Goal: Download file/media

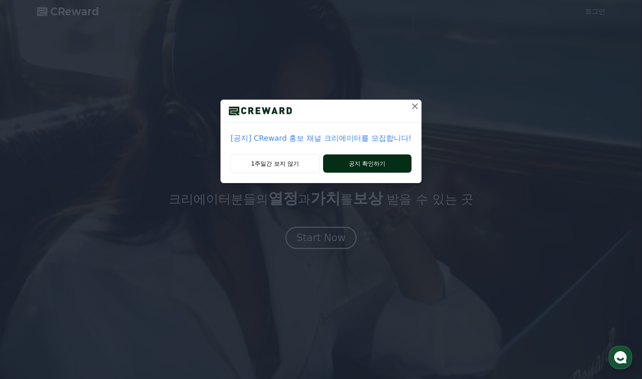
click at [379, 166] on button "공지 확인하기" at bounding box center [367, 164] width 89 height 18
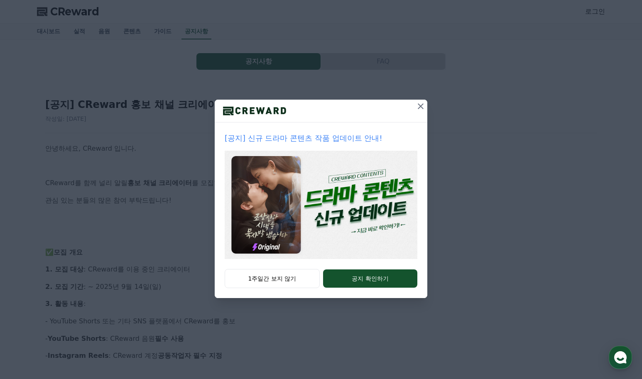
click at [421, 113] on div at bounding box center [420, 111] width 13 height 22
click at [423, 109] on icon at bounding box center [421, 106] width 10 height 10
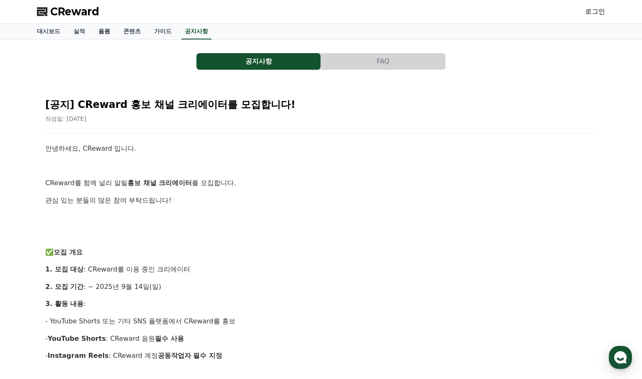
click at [99, 32] on link "음원" at bounding box center [104, 32] width 25 height 16
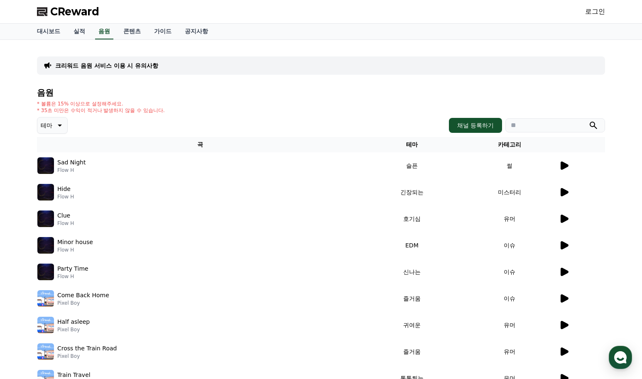
click at [42, 162] on img at bounding box center [45, 165] width 17 height 17
click at [569, 169] on div at bounding box center [582, 166] width 46 height 10
click at [564, 167] on icon at bounding box center [565, 166] width 8 height 8
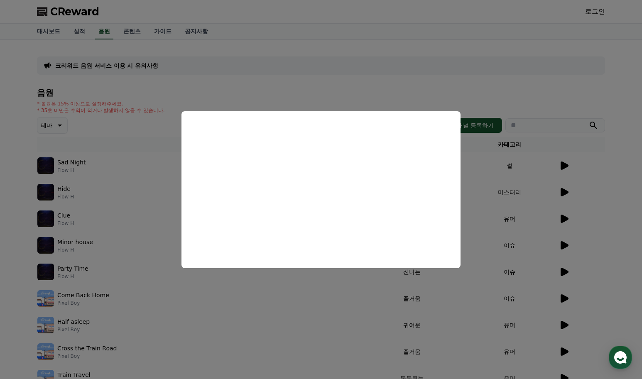
click at [519, 127] on button "close modal" at bounding box center [321, 189] width 642 height 379
click at [533, 163] on td "썰" at bounding box center [510, 166] width 98 height 27
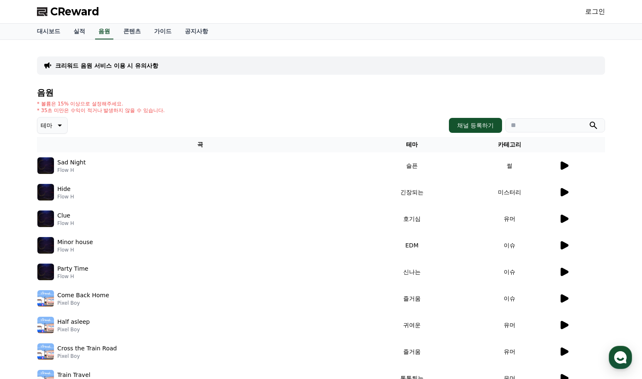
click at [573, 217] on div at bounding box center [582, 219] width 46 height 10
click at [570, 218] on div at bounding box center [582, 219] width 46 height 10
drag, startPoint x: 570, startPoint y: 226, endPoint x: 566, endPoint y: 221, distance: 5.9
click at [568, 224] on td at bounding box center [582, 219] width 47 height 27
click at [566, 220] on icon at bounding box center [565, 219] width 8 height 8
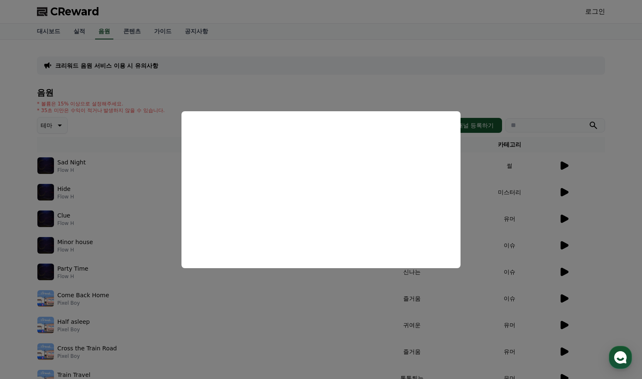
click at [515, 202] on button "close modal" at bounding box center [321, 189] width 642 height 379
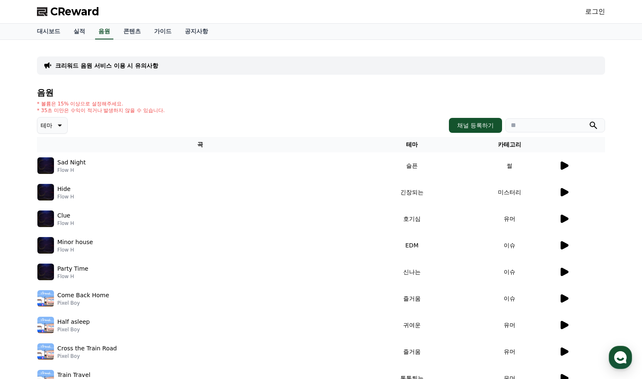
click at [563, 275] on icon at bounding box center [565, 272] width 8 height 8
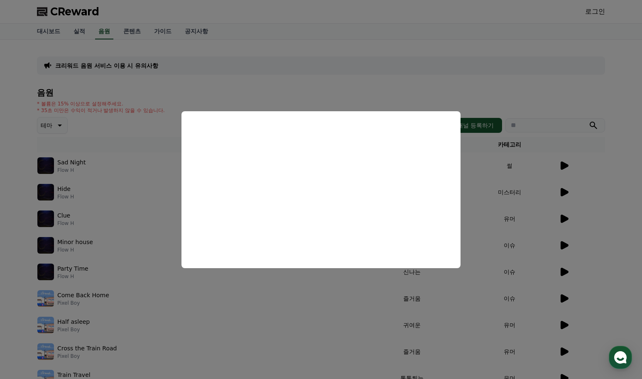
drag, startPoint x: 545, startPoint y: 204, endPoint x: 549, endPoint y: 212, distance: 7.8
click at [545, 204] on button "close modal" at bounding box center [321, 189] width 642 height 379
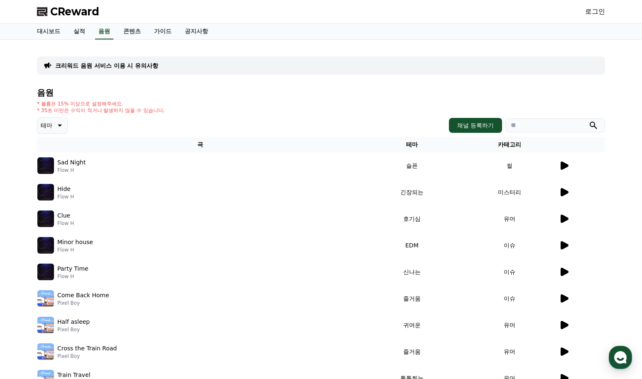
click at [563, 298] on icon at bounding box center [565, 299] width 8 height 8
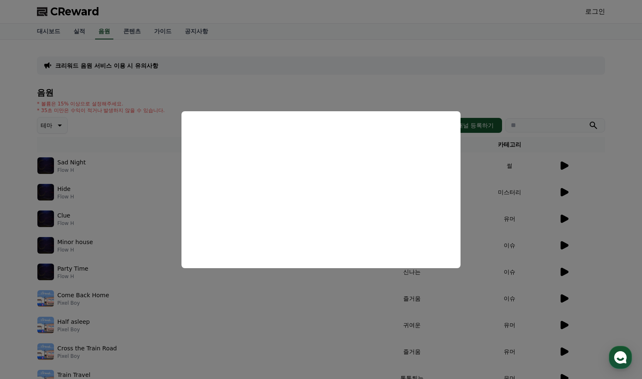
click at [529, 226] on button "close modal" at bounding box center [321, 189] width 642 height 379
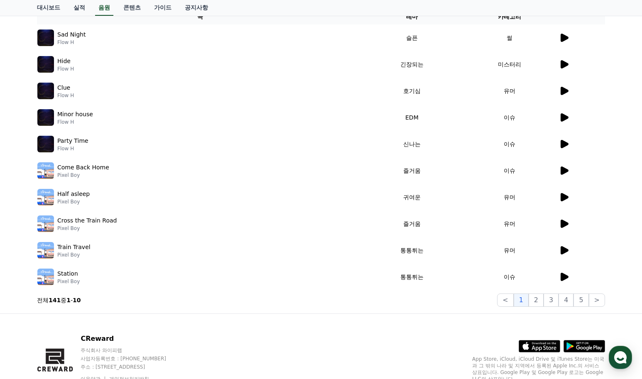
scroll to position [166, 0]
